Goal: Book appointment/travel/reservation

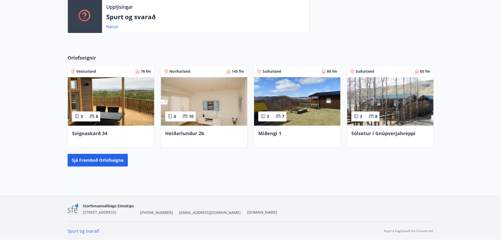
scroll to position [188, 0]
click at [105, 160] on button "Sjá framboð orlofseigna" at bounding box center [98, 159] width 60 height 13
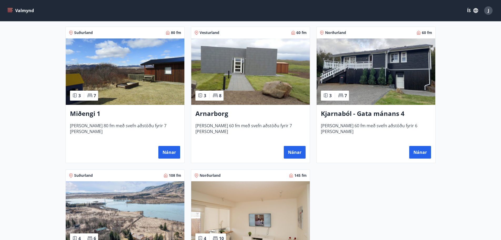
scroll to position [316, 0]
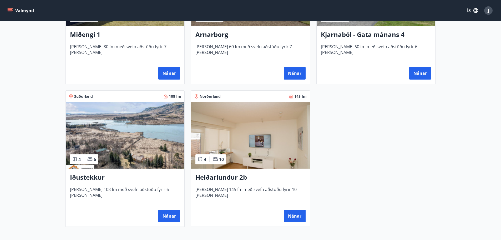
click at [84, 161] on div "4 6" at bounding box center [84, 159] width 28 height 10
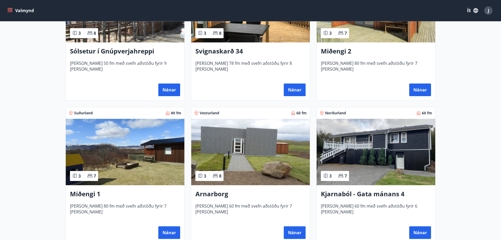
scroll to position [83, 0]
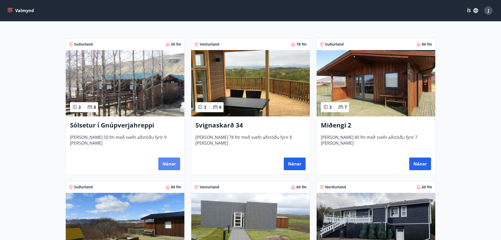
click at [170, 166] on button "Nánar" at bounding box center [169, 163] width 22 height 13
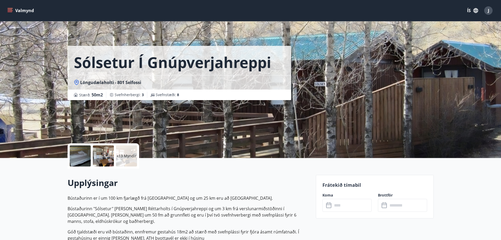
click at [84, 153] on div at bounding box center [80, 155] width 21 height 21
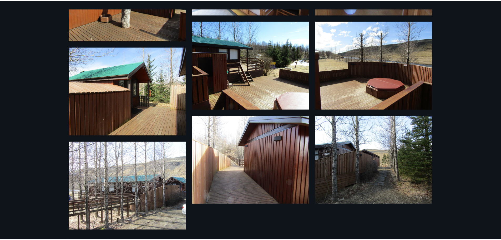
scroll to position [457, 0]
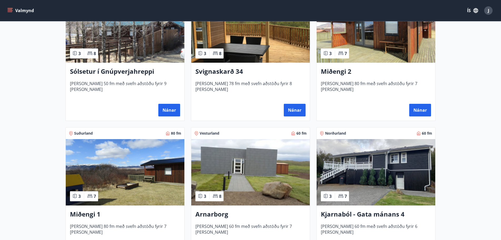
scroll to position [184, 0]
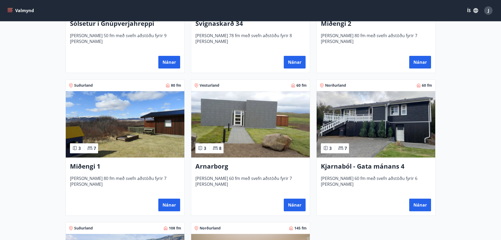
click at [88, 149] on icon at bounding box center [89, 148] width 5 height 4
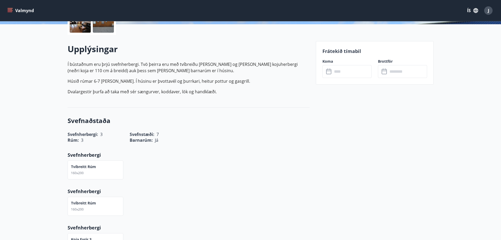
scroll to position [53, 0]
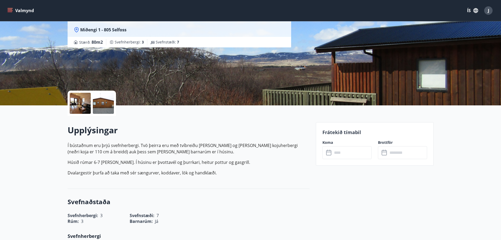
click at [86, 108] on div at bounding box center [80, 103] width 21 height 21
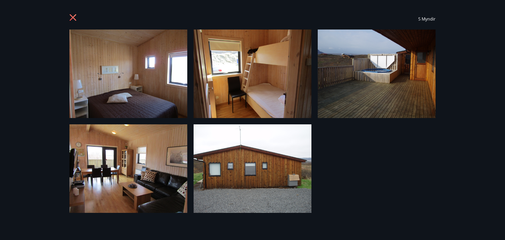
click at [71, 17] on icon at bounding box center [73, 18] width 8 height 8
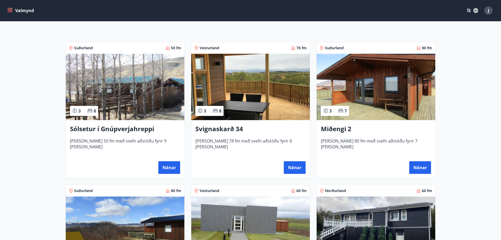
scroll to position [53, 0]
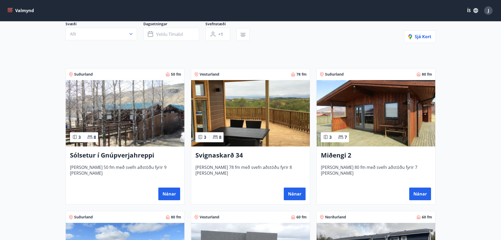
click at [208, 138] on div "3 8" at bounding box center [210, 137] width 28 height 10
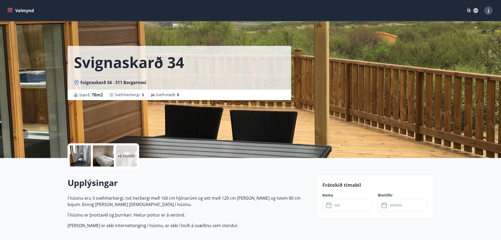
click at [126, 156] on p "+6 Myndir" at bounding box center [127, 155] width 18 height 5
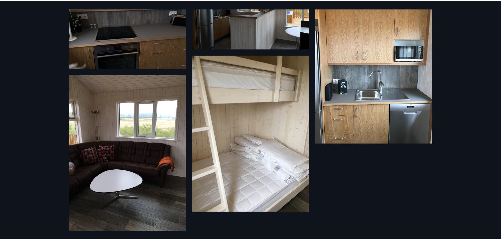
scroll to position [398, 0]
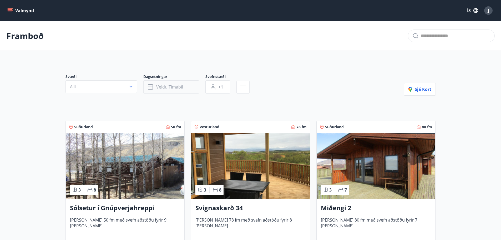
click at [174, 83] on button "Veldu tímabil" at bounding box center [171, 86] width 56 height 13
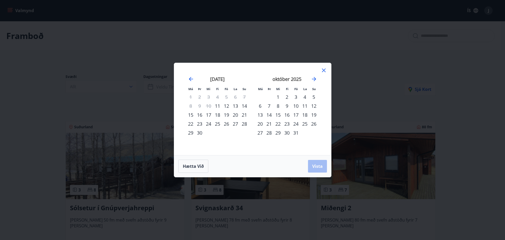
click at [323, 72] on icon at bounding box center [324, 70] width 6 height 6
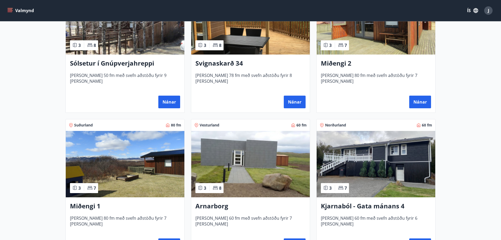
scroll to position [184, 0]
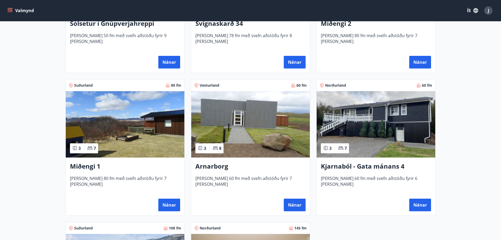
click at [88, 152] on div "3 7" at bounding box center [84, 148] width 28 height 10
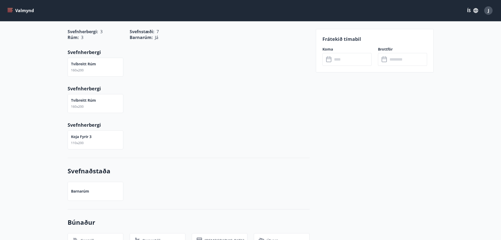
scroll to position [237, 0]
click at [348, 56] on input "text" at bounding box center [352, 59] width 39 height 13
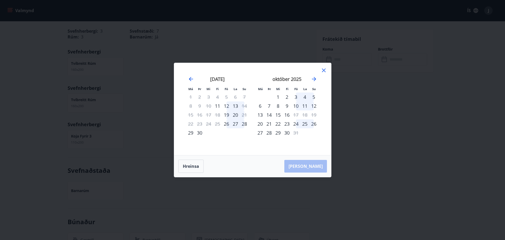
click at [324, 70] on icon at bounding box center [324, 70] width 4 height 4
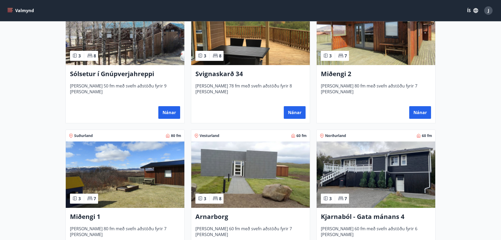
scroll to position [158, 0]
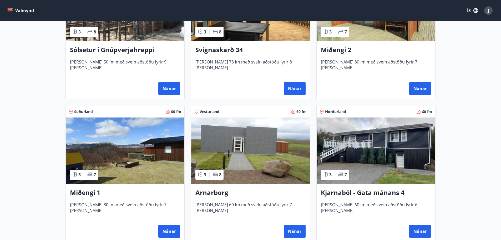
click at [211, 173] on div "3 8" at bounding box center [210, 174] width 28 height 10
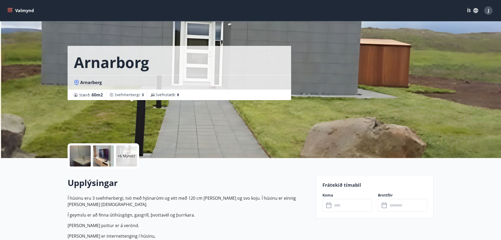
click at [354, 186] on p "Frátekið tímabil" at bounding box center [375, 184] width 105 height 7
click at [330, 197] on label "Koma" at bounding box center [347, 194] width 49 height 5
click at [332, 210] on div "​ ​" at bounding box center [347, 205] width 49 height 13
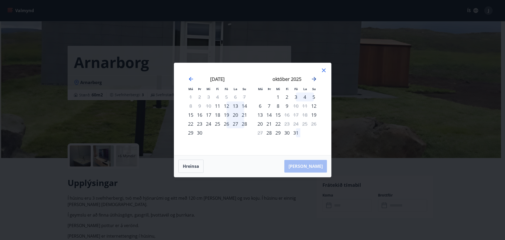
click at [312, 80] on icon "Move forward to switch to the next month." at bounding box center [314, 79] width 6 height 6
click at [313, 80] on icon "Move forward to switch to the next month." at bounding box center [314, 79] width 6 height 6
click at [323, 72] on icon at bounding box center [324, 70] width 4 height 4
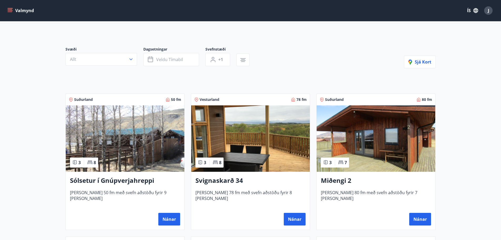
scroll to position [105, 0]
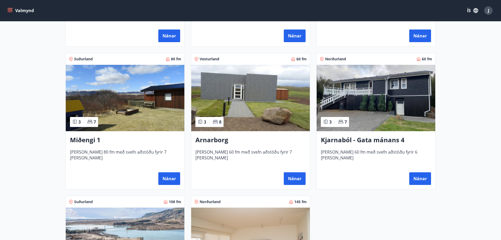
click at [377, 91] on img at bounding box center [376, 98] width 119 height 66
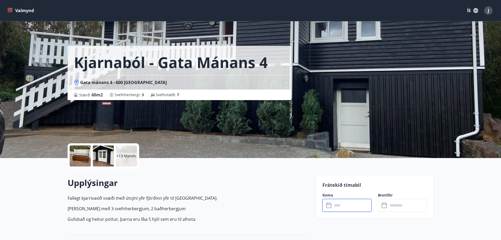
click at [342, 204] on input "text" at bounding box center [352, 205] width 39 height 13
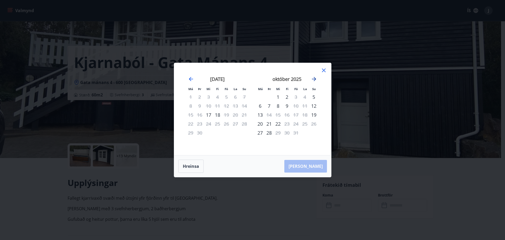
click at [313, 79] on icon "Move forward to switch to the next month." at bounding box center [314, 79] width 4 height 4
click at [323, 71] on icon at bounding box center [324, 70] width 4 height 4
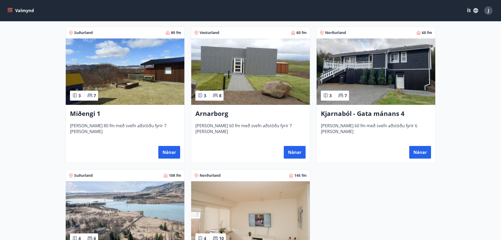
scroll to position [368, 0]
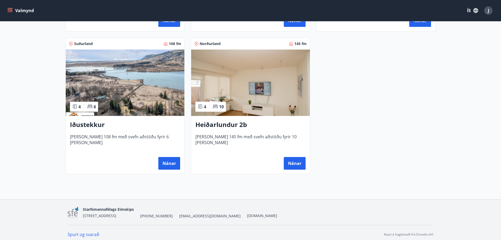
click at [90, 108] on icon at bounding box center [89, 106] width 5 height 4
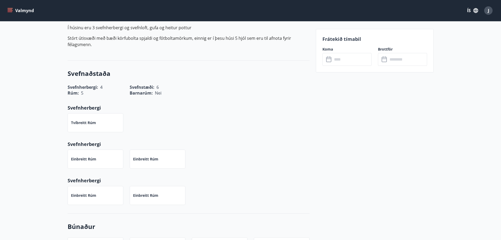
scroll to position [237, 0]
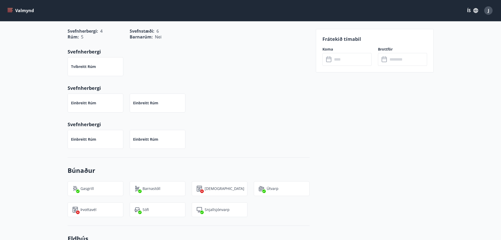
click at [344, 38] on p "Frátekið tímabil" at bounding box center [375, 39] width 105 height 7
click at [330, 48] on label "Koma" at bounding box center [347, 49] width 49 height 5
click at [345, 59] on input "text" at bounding box center [352, 59] width 39 height 13
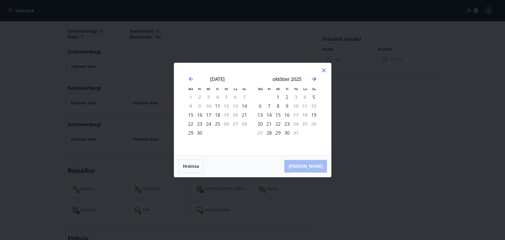
click at [314, 80] on icon "Move forward to switch to the next month." at bounding box center [314, 79] width 6 height 6
click at [325, 71] on icon at bounding box center [324, 70] width 6 height 6
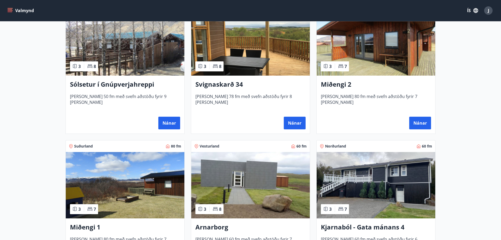
scroll to position [237, 0]
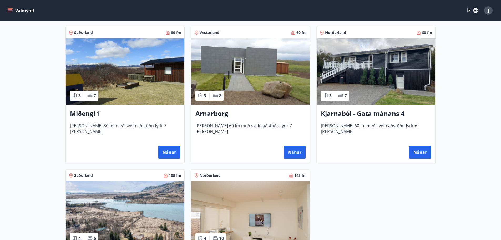
click at [118, 87] on img at bounding box center [125, 71] width 119 height 66
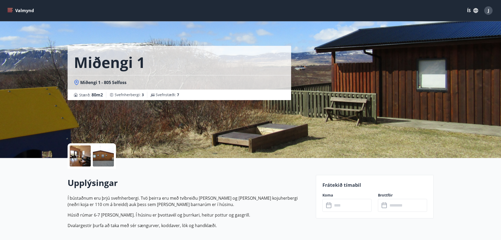
click at [338, 187] on p "Frátekið tímabil" at bounding box center [375, 184] width 105 height 7
click at [342, 200] on input "text" at bounding box center [352, 205] width 39 height 13
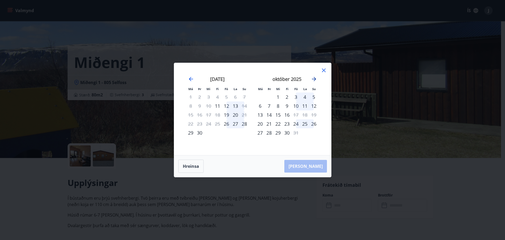
click at [314, 77] on icon "Move forward to switch to the next month." at bounding box center [314, 79] width 4 height 4
click at [190, 76] on icon "Move backward to switch to the previous month." at bounding box center [191, 79] width 6 height 6
click at [201, 164] on button "Hreinsa" at bounding box center [190, 165] width 25 height 13
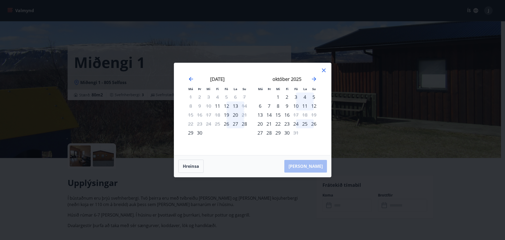
click at [321, 69] on icon at bounding box center [324, 70] width 6 height 6
